Goal: Information Seeking & Learning: Learn about a topic

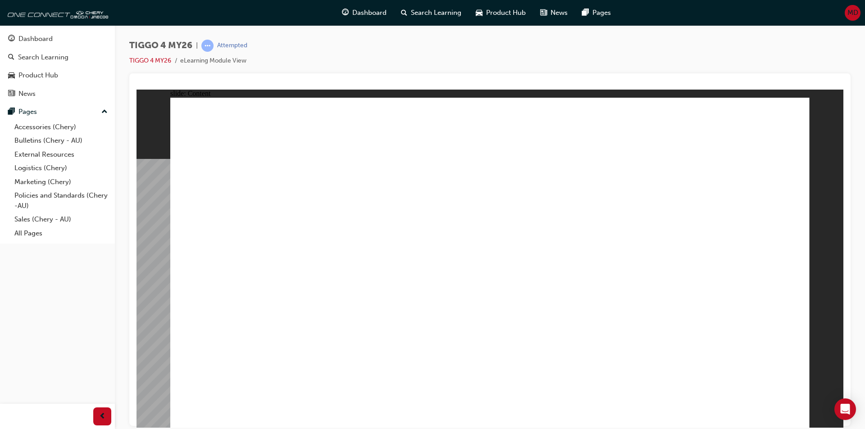
drag, startPoint x: 294, startPoint y: 227, endPoint x: 667, endPoint y: 233, distance: 373.0
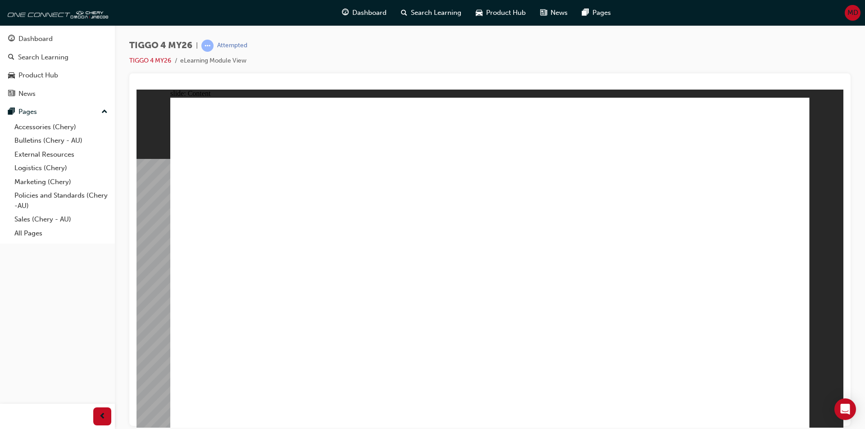
radio input "true"
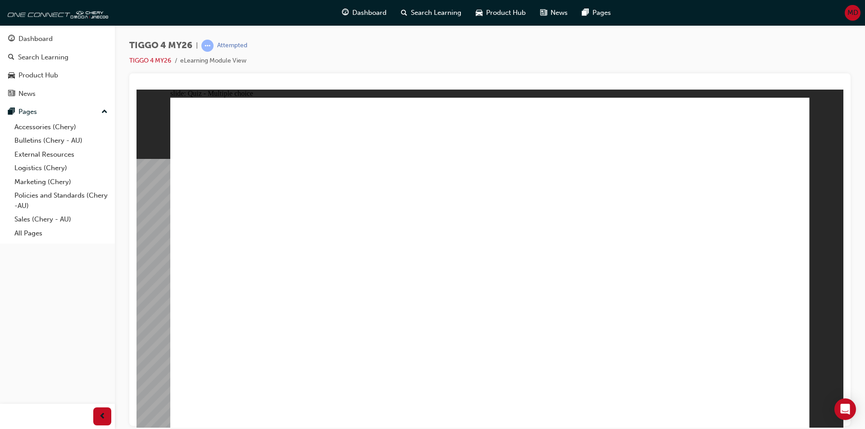
drag, startPoint x: 464, startPoint y: 217, endPoint x: 602, endPoint y: 346, distance: 188.9
drag, startPoint x: 763, startPoint y: 208, endPoint x: 753, endPoint y: 344, distance: 136.4
drag, startPoint x: 650, startPoint y: 211, endPoint x: 523, endPoint y: 341, distance: 182.2
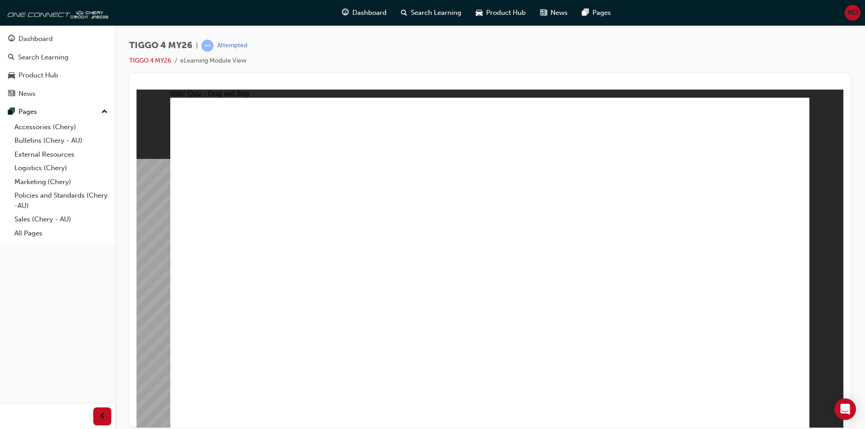
drag, startPoint x: 381, startPoint y: 207, endPoint x: 372, endPoint y: 334, distance: 127.3
drag, startPoint x: 258, startPoint y: 215, endPoint x: 267, endPoint y: 348, distance: 133.6
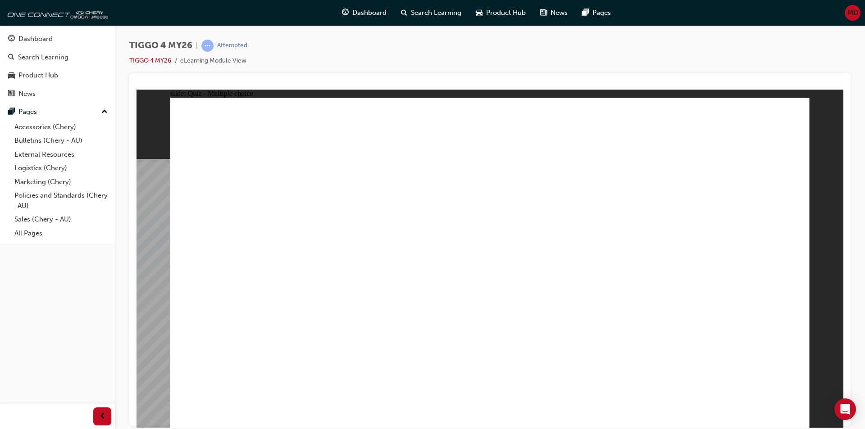
radio input "true"
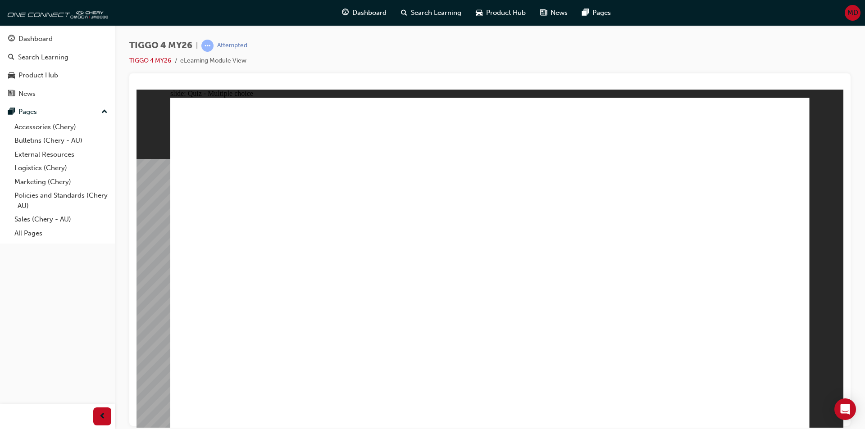
drag, startPoint x: 380, startPoint y: 236, endPoint x: 535, endPoint y: 181, distance: 164.4
drag, startPoint x: 383, startPoint y: 261, endPoint x: 686, endPoint y: 189, distance: 311.5
drag, startPoint x: 255, startPoint y: 298, endPoint x: 548, endPoint y: 217, distance: 303.3
drag, startPoint x: 376, startPoint y: 296, endPoint x: 716, endPoint y: 204, distance: 351.8
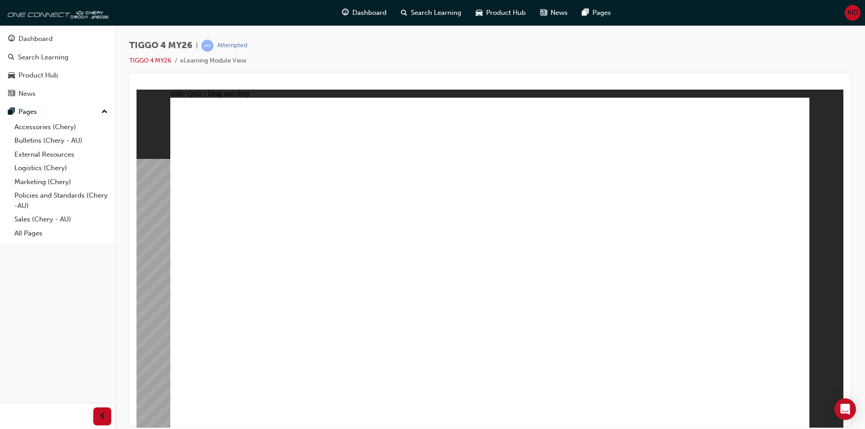
drag, startPoint x: 241, startPoint y: 269, endPoint x: 686, endPoint y: 241, distance: 446.4
drag, startPoint x: 227, startPoint y: 331, endPoint x: 708, endPoint y: 277, distance: 484.1
drag, startPoint x: 257, startPoint y: 225, endPoint x: 517, endPoint y: 228, distance: 260.3
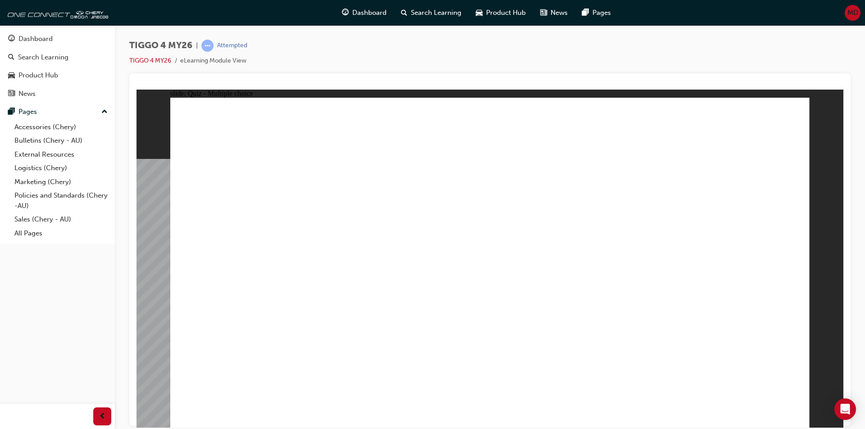
radio input "true"
